Goal: Download file/media

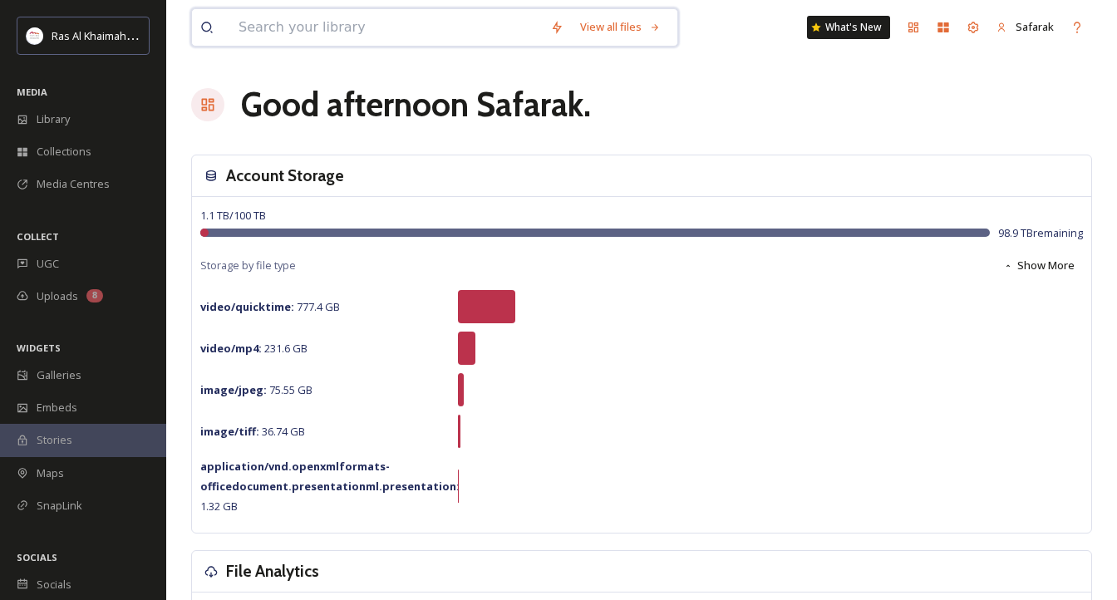
click at [396, 22] on input at bounding box center [386, 27] width 312 height 37
paste input "[GEOGRAPHIC_DATA] [GEOGRAPHIC_DATA] [GEOGRAPHIC_DATA]"
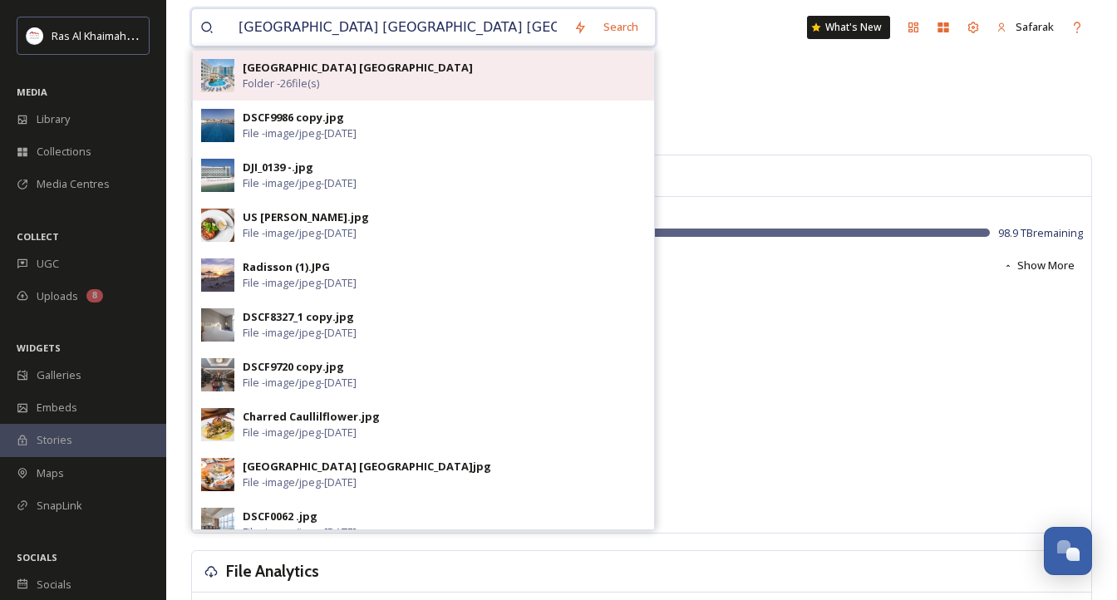
type input "[GEOGRAPHIC_DATA] [GEOGRAPHIC_DATA] [GEOGRAPHIC_DATA]"
click at [372, 66] on strong "[GEOGRAPHIC_DATA] [GEOGRAPHIC_DATA]" at bounding box center [358, 67] width 230 height 15
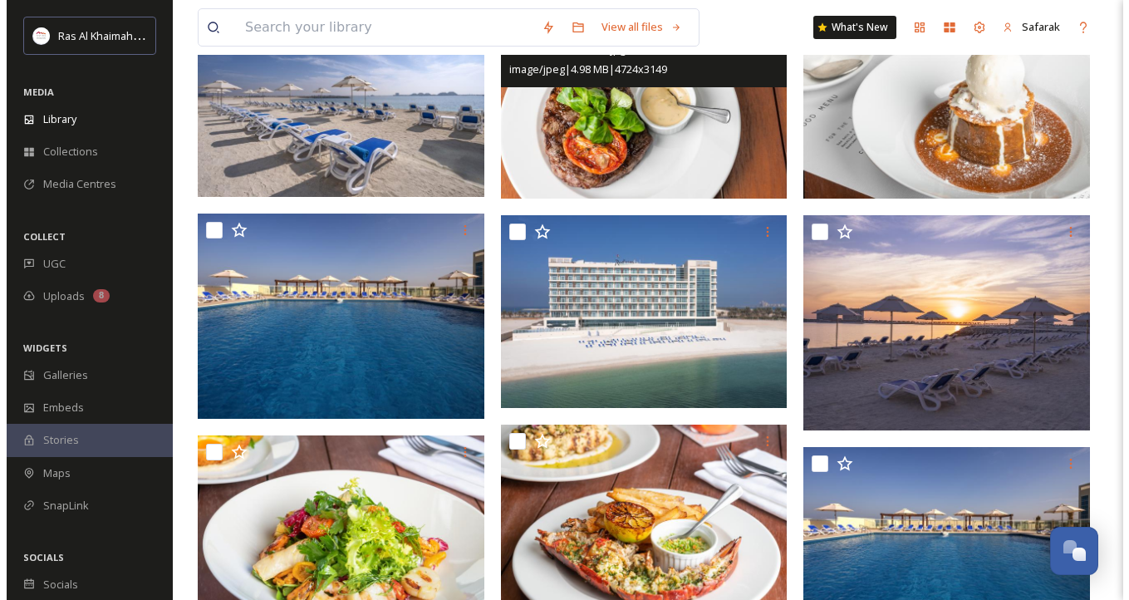
scroll to position [249, 0]
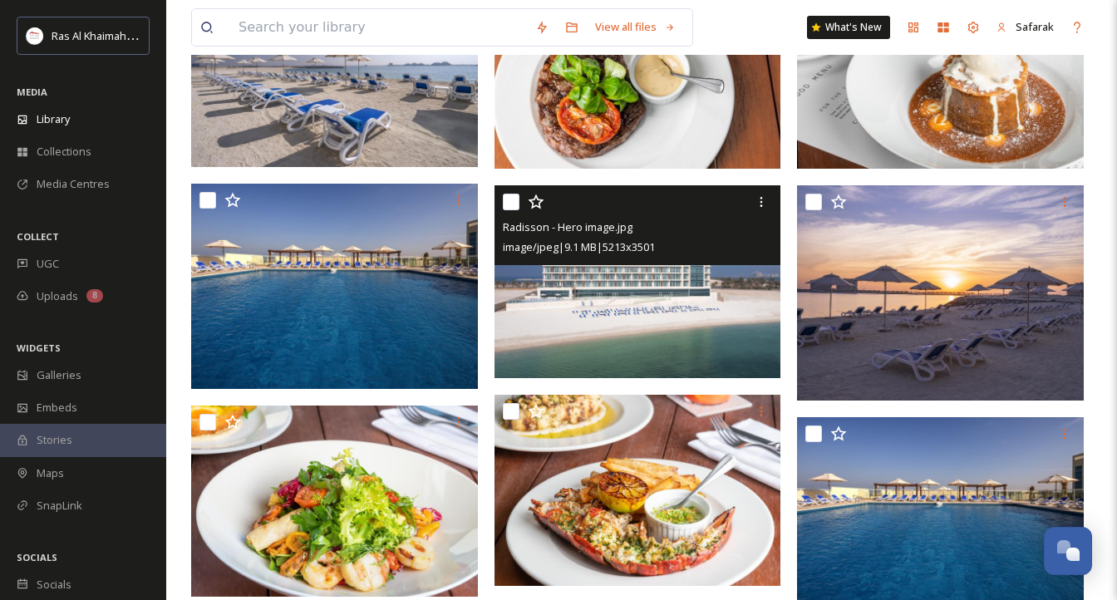
click at [675, 296] on img at bounding box center [638, 281] width 287 height 193
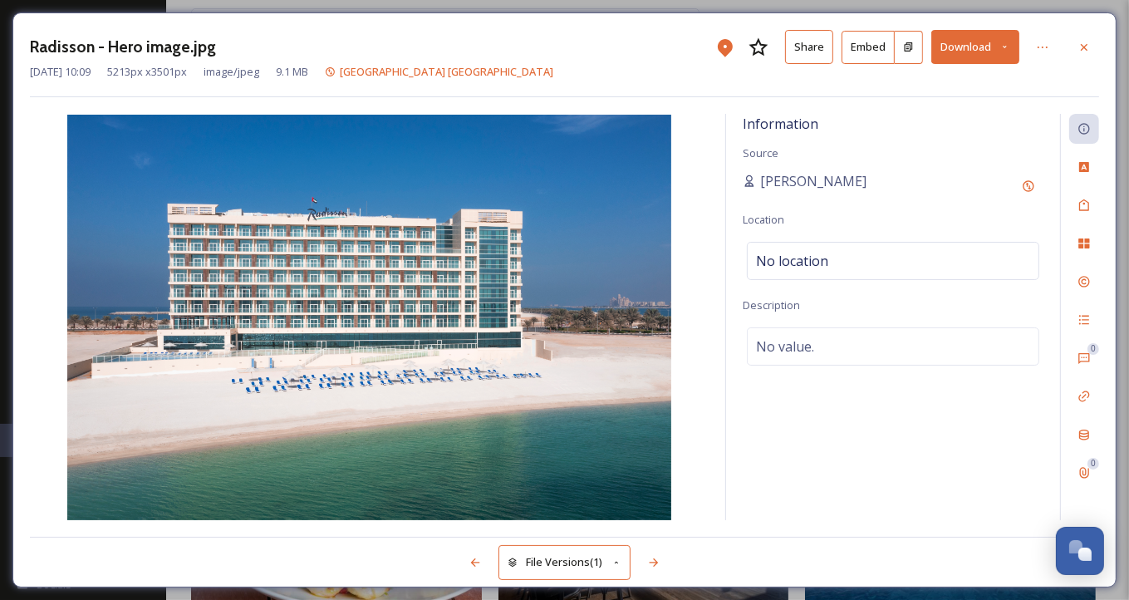
click at [980, 47] on button "Download" at bounding box center [976, 47] width 88 height 34
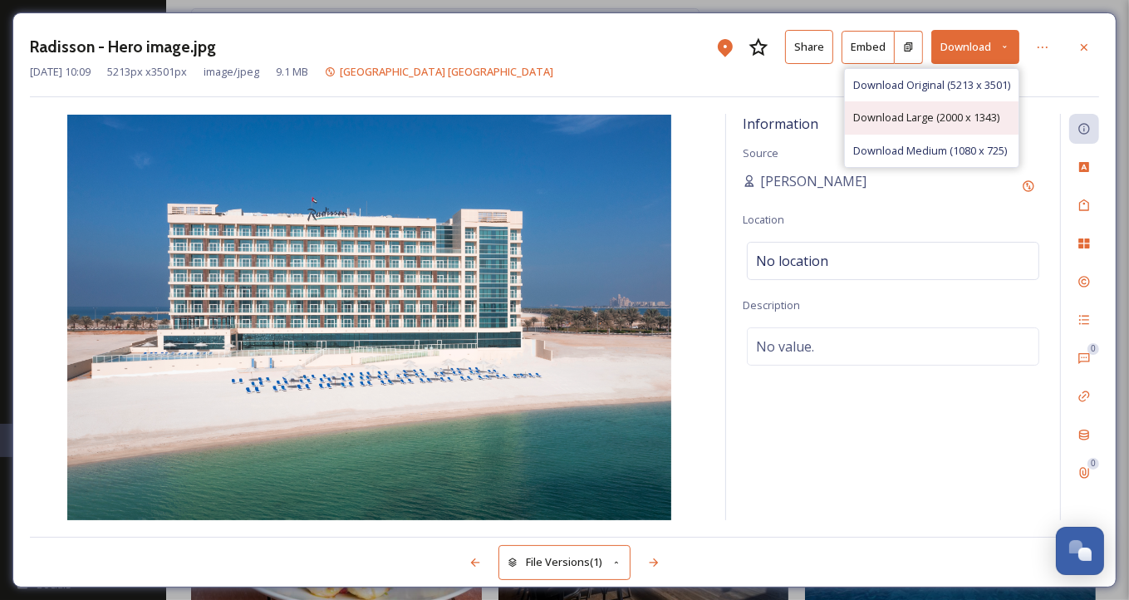
click at [898, 117] on span "Download Large (2000 x 1343)" at bounding box center [927, 118] width 146 height 16
